Goal: Information Seeking & Learning: Learn about a topic

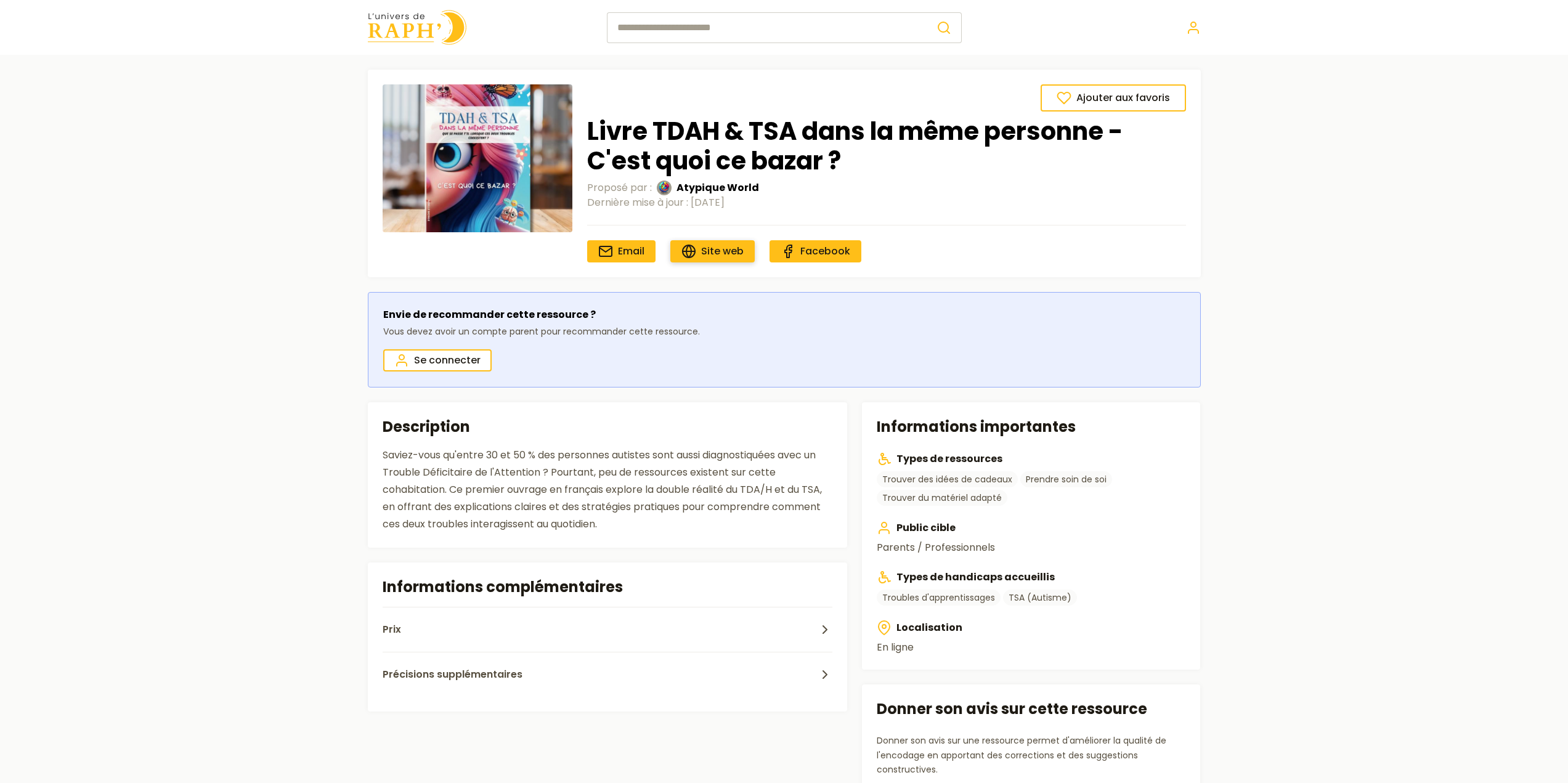
click at [699, 256] on link "Site web" at bounding box center [712, 251] width 84 height 22
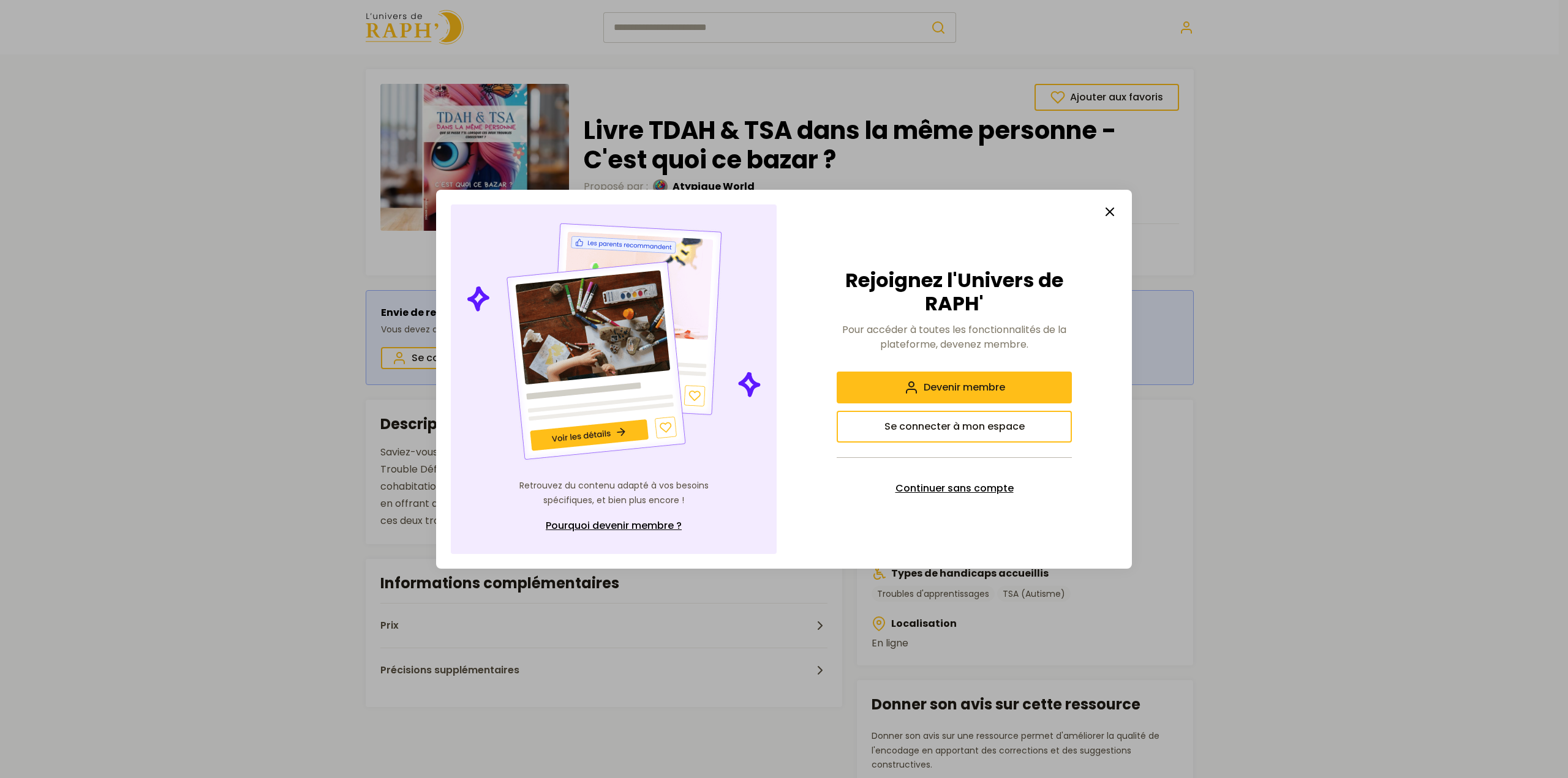
click at [965, 486] on span "Continuer sans compte" at bounding box center [954, 488] width 118 height 14
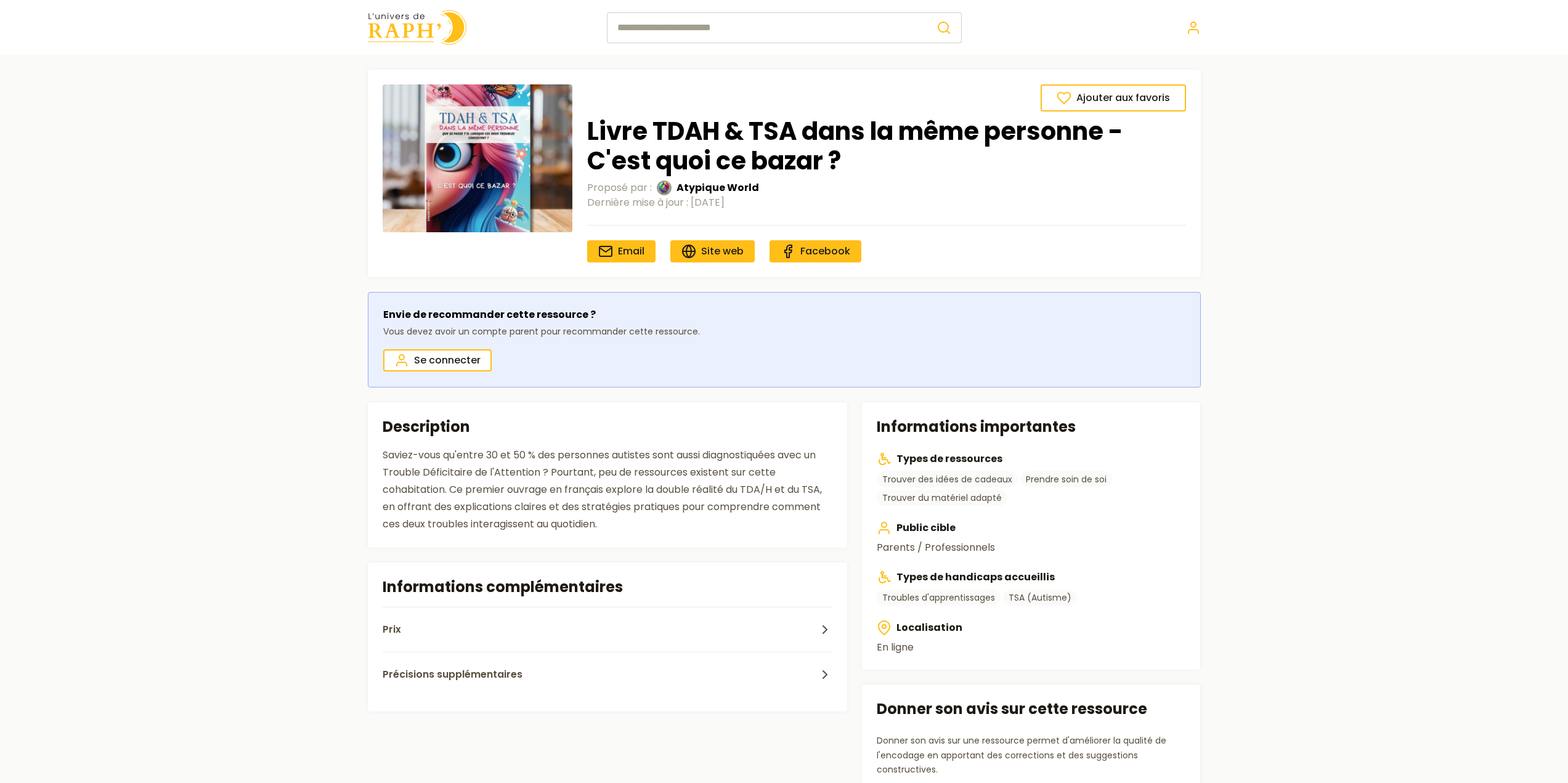
click at [556, 187] on img at bounding box center [477, 158] width 189 height 148
click at [704, 187] on span "Atypique World" at bounding box center [717, 187] width 83 height 15
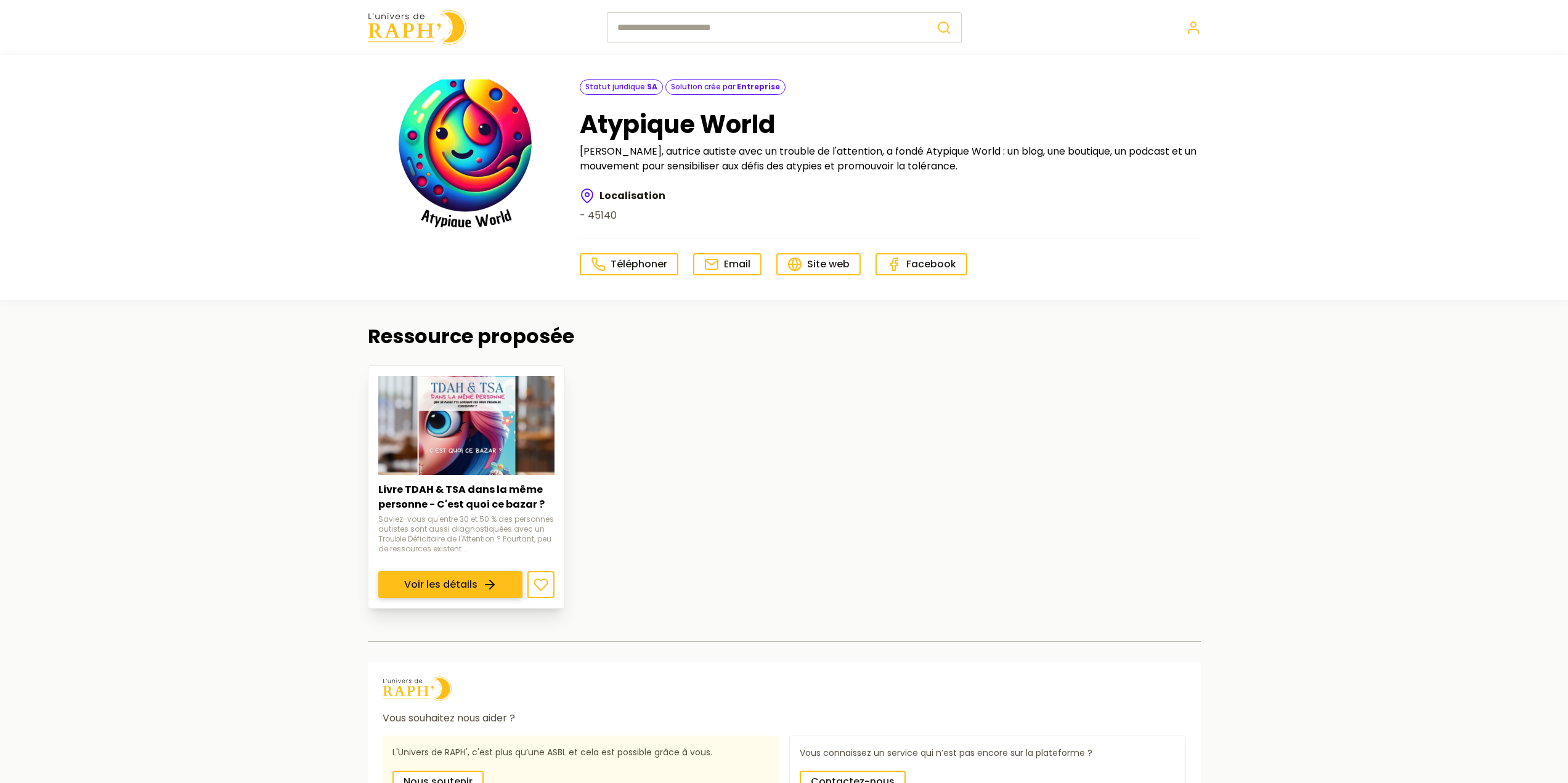
click at [465, 584] on link "Voir les détails" at bounding box center [450, 584] width 144 height 27
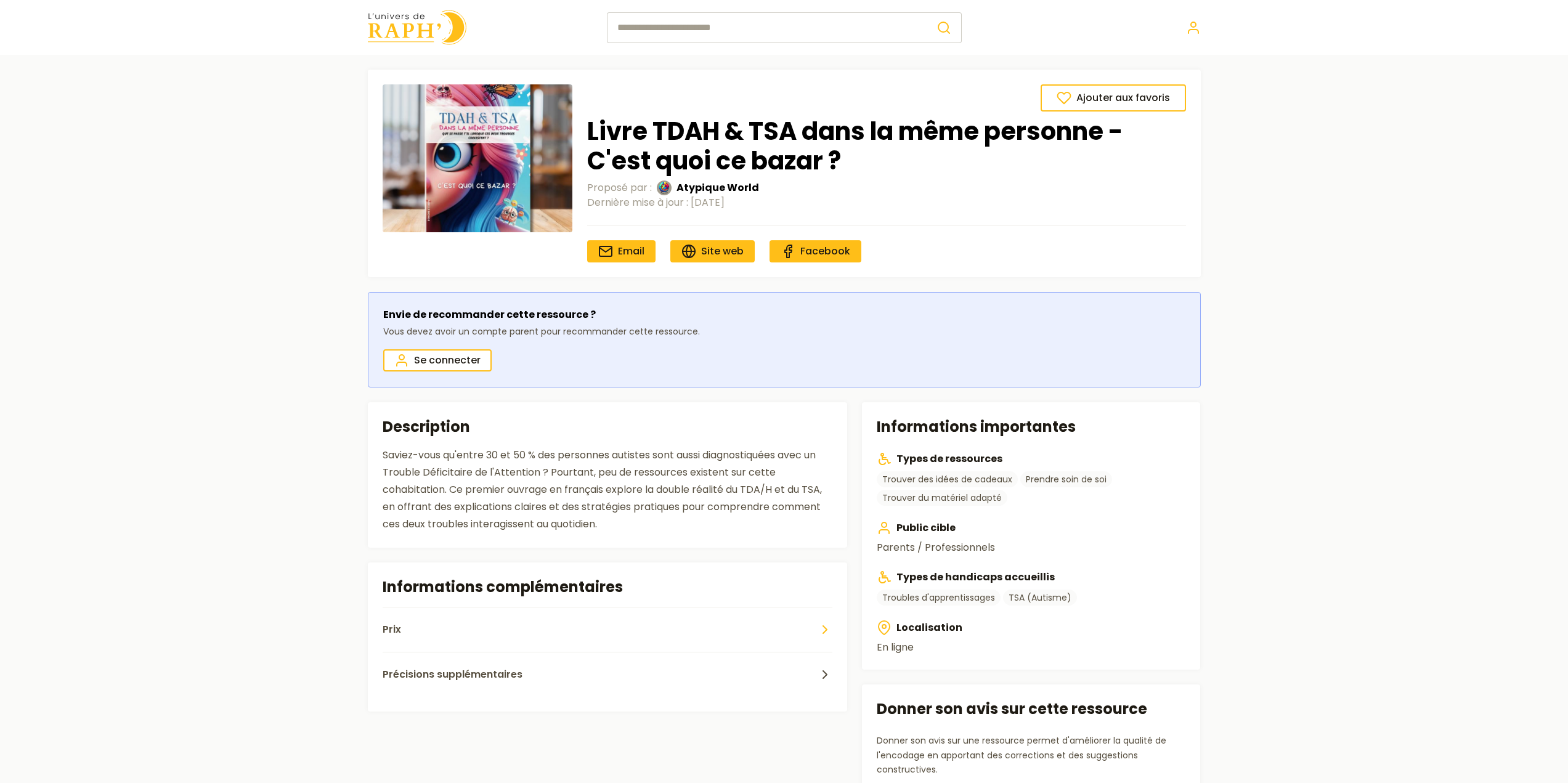
click at [829, 635] on icon "button" at bounding box center [825, 629] width 15 height 15
